Goal: Download file/media

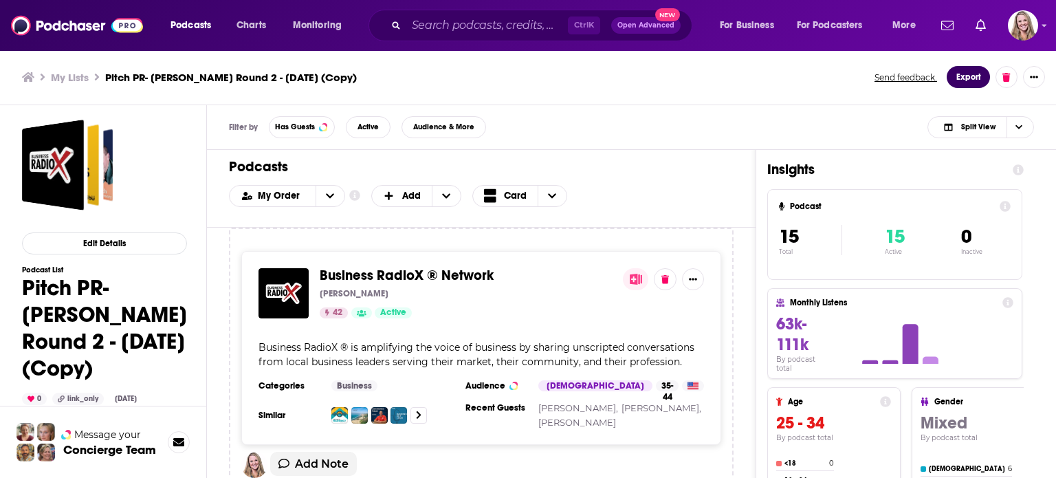
click at [963, 78] on button "Export" at bounding box center [968, 77] width 43 height 22
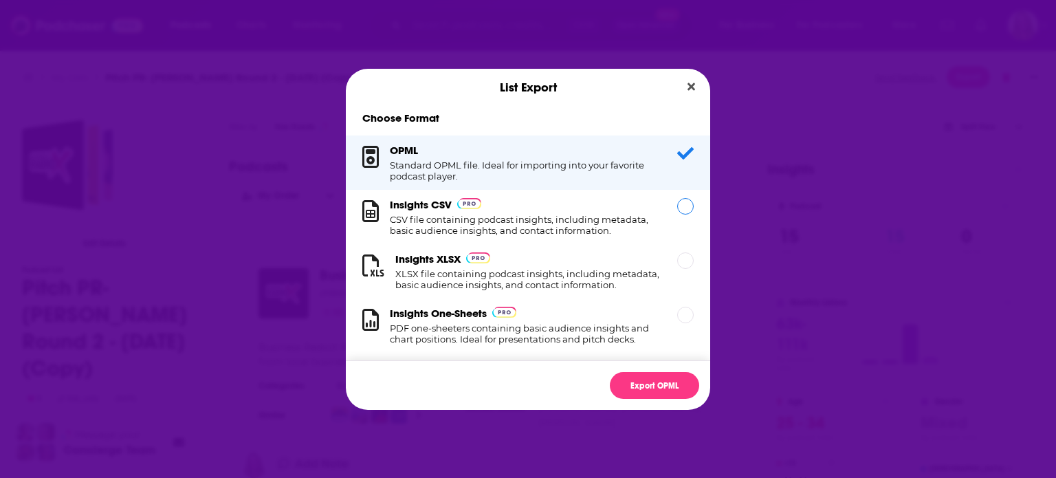
drag, startPoint x: 562, startPoint y: 227, endPoint x: 575, endPoint y: 243, distance: 20.5
click at [562, 226] on h1 "CSV file containing podcast insights, including metadata, basic audience insigh…" at bounding box center [525, 225] width 271 height 22
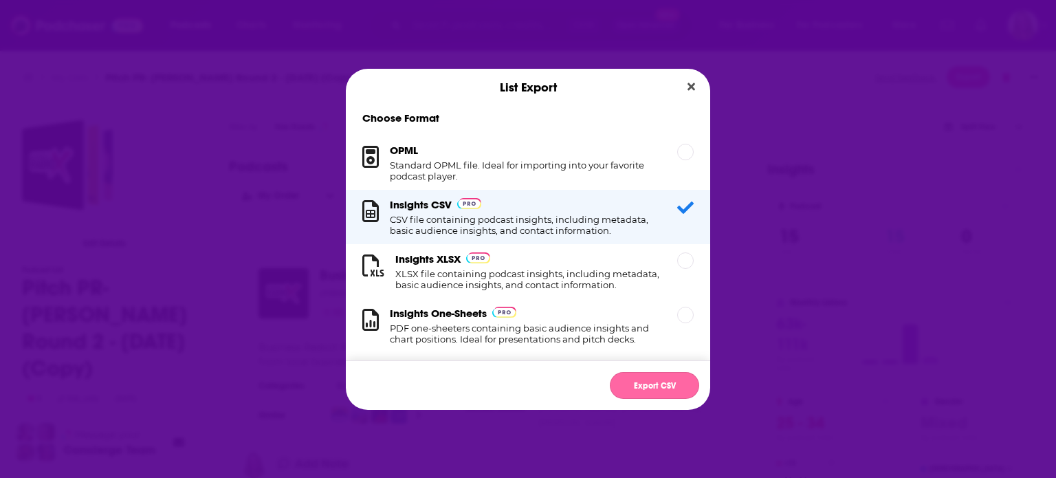
click at [639, 376] on button "Export CSV" at bounding box center [654, 385] width 89 height 27
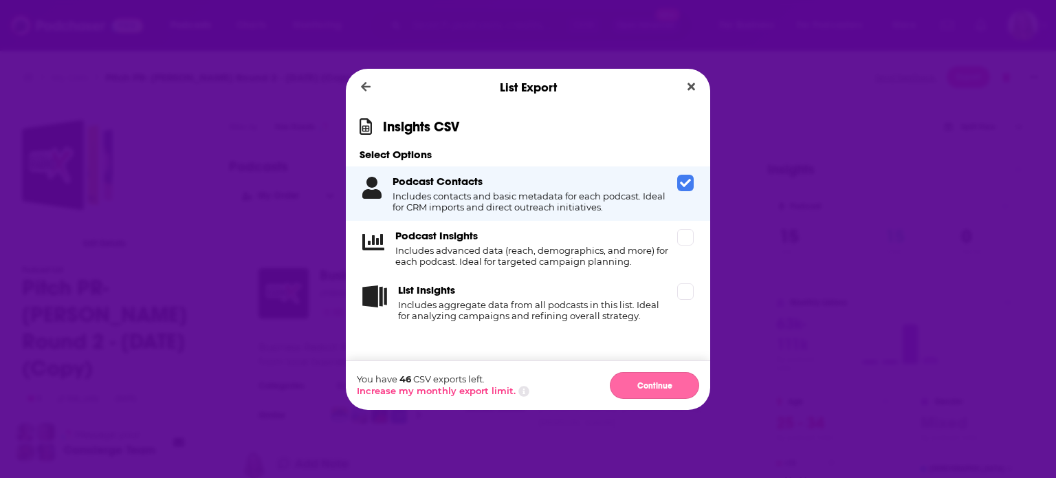
click at [639, 381] on button "Continue" at bounding box center [654, 385] width 89 height 27
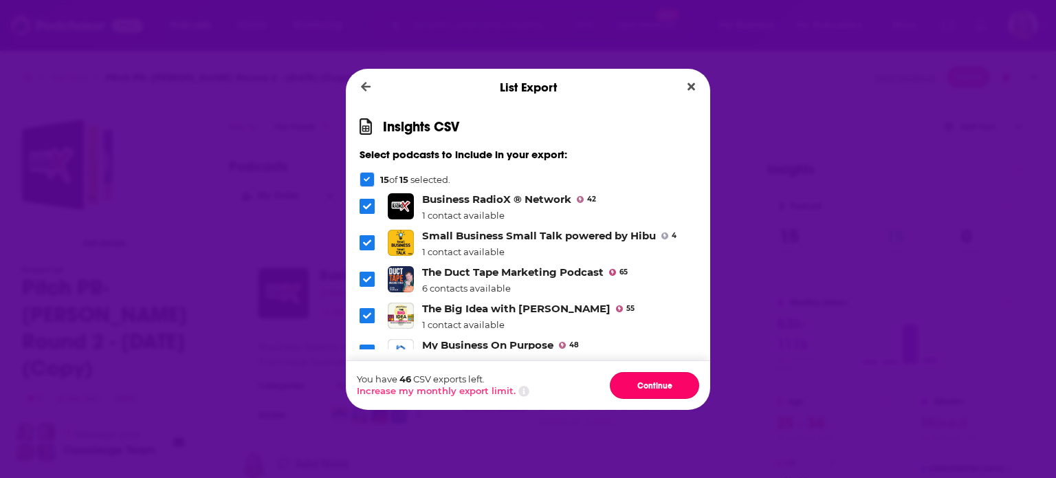
click at [644, 371] on div "You have 46 CSV exports left. Increase my monthly export limit. Continue" at bounding box center [528, 385] width 364 height 50
click at [652, 378] on button "Continue" at bounding box center [654, 385] width 89 height 27
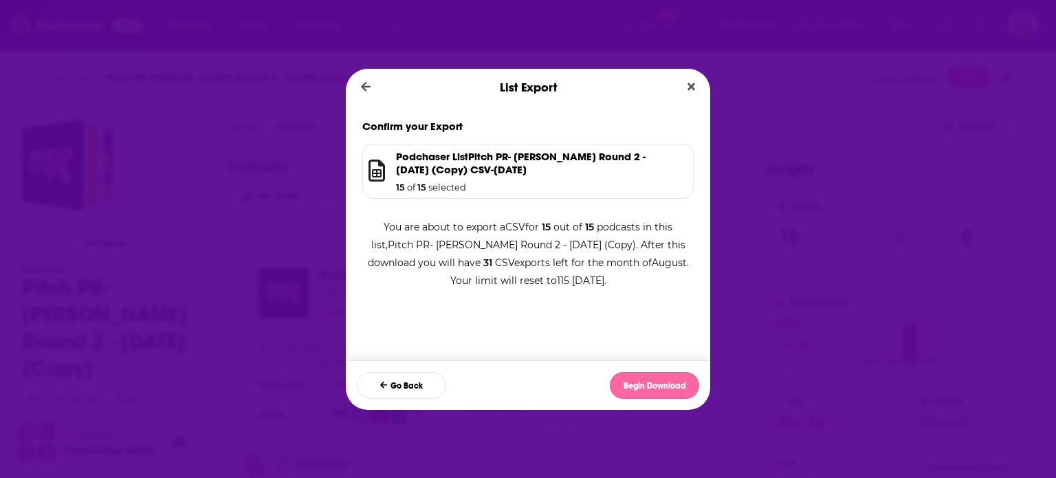
click at [650, 380] on button "Begin Download" at bounding box center [654, 385] width 89 height 27
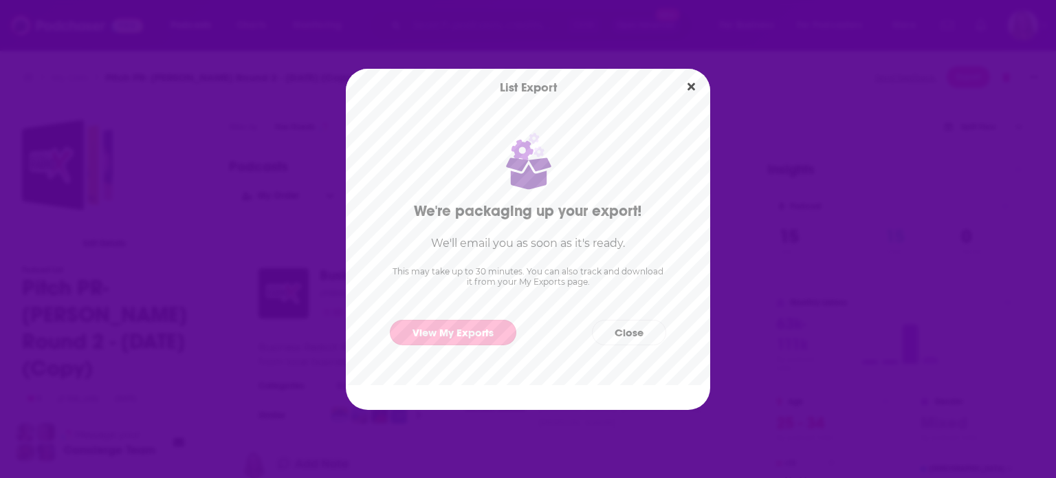
click at [475, 327] on link "View My Exports" at bounding box center [453, 332] width 127 height 25
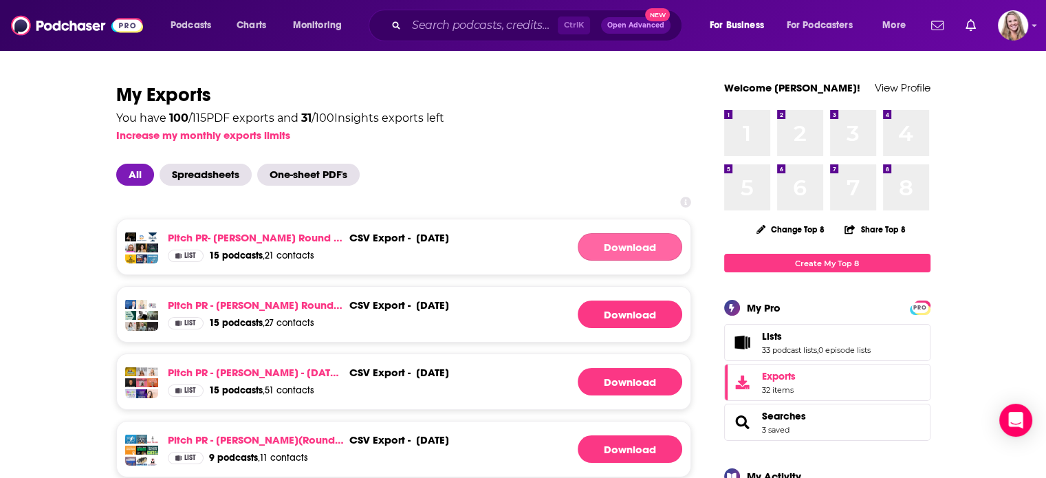
click at [615, 244] on link "Download" at bounding box center [630, 247] width 105 height 28
